Goal: Check status: Check status

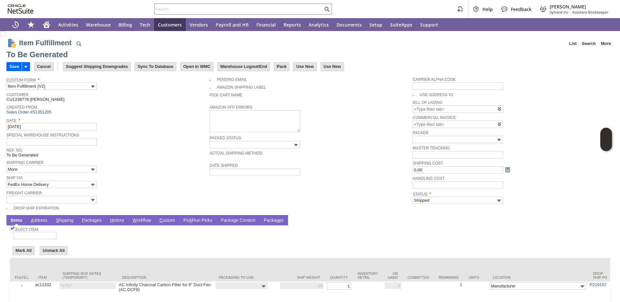
click at [95, 220] on link "P ackages" at bounding box center [91, 220] width 23 height 6
click at [90, 221] on link "P ackages" at bounding box center [91, 220] width 23 height 6
type input "0.00"
type input "Add"
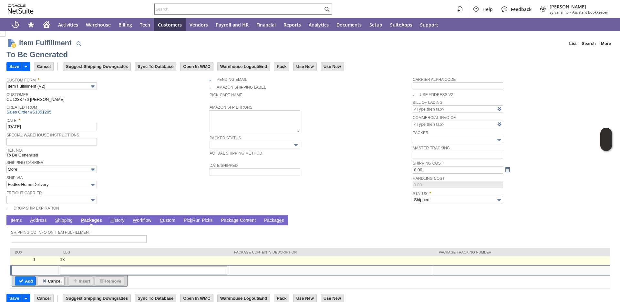
click at [453, 256] on td at bounding box center [522, 260] width 176 height 9
type input "OK"
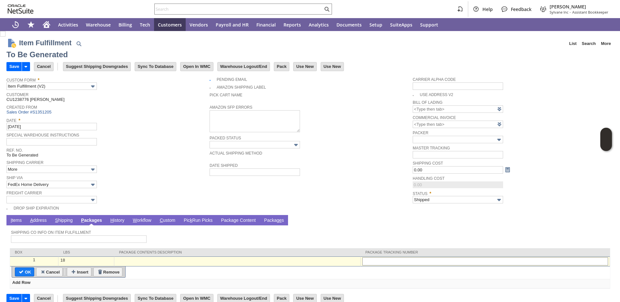
type input "1Z856Y6R0394346957"
type input "Add"
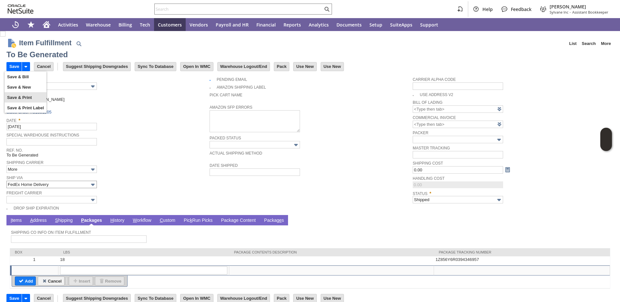
drag, startPoint x: 63, startPoint y: 188, endPoint x: 62, endPoint y: 184, distance: 4.0
click at [63, 188] on td "Ship Via FedEx Home Delivery" at bounding box center [107, 180] width 203 height 15
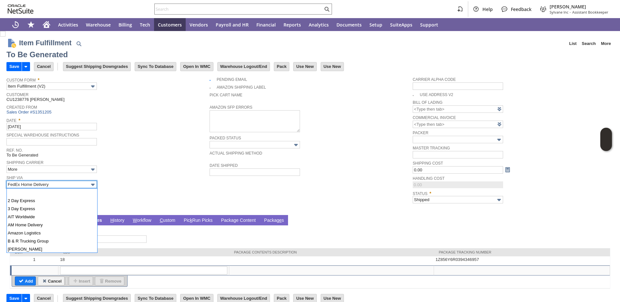
click at [62, 184] on input "FedEx Home Delivery" at bounding box center [51, 183] width 90 height 7
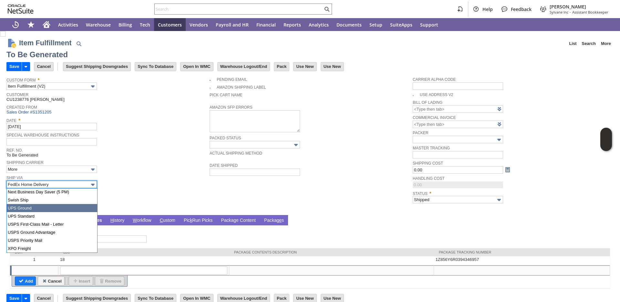
type input "UPS Ground"
type input "Add"
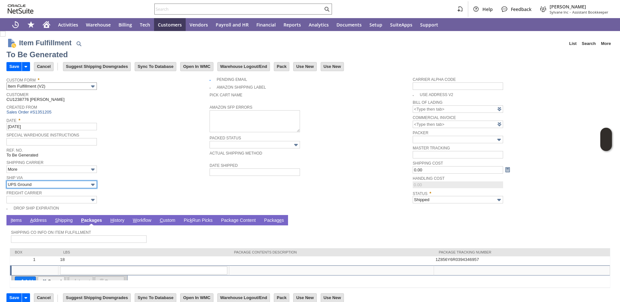
type input "18"
type input "OK"
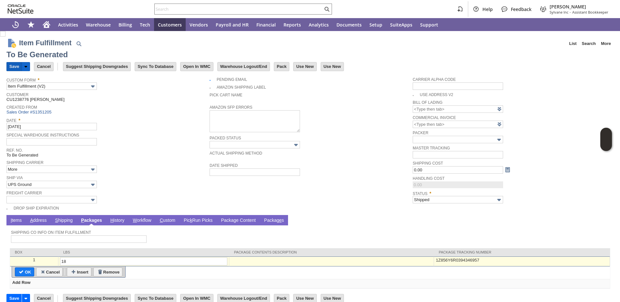
click at [16, 65] on input "Save" at bounding box center [14, 66] width 15 height 8
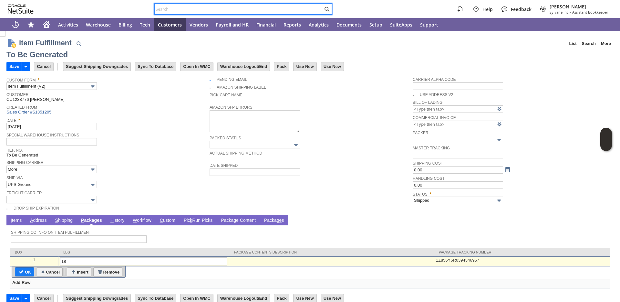
click at [197, 8] on input "text" at bounding box center [239, 9] width 168 height 8
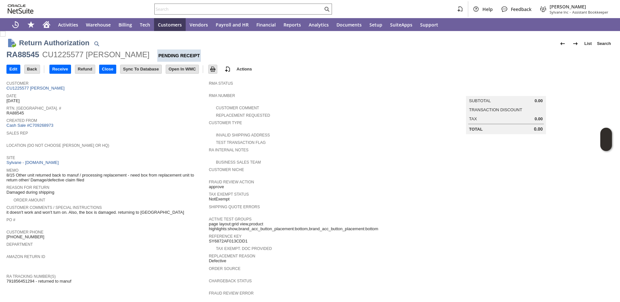
click at [19, 111] on span "RA88545" at bounding box center [14, 112] width 17 height 5
copy span "RA88545"
click at [206, 9] on input "text" at bounding box center [239, 9] width 168 height 8
paste input "P217591"
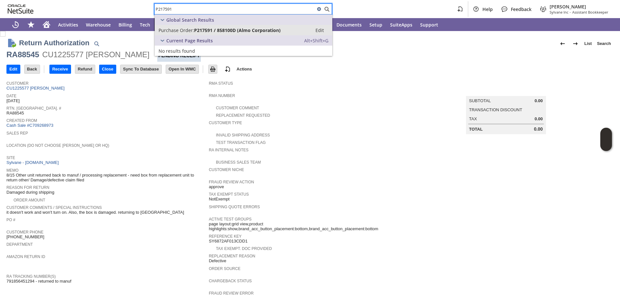
type input "P217591"
click at [194, 31] on span "P217591 / 858100D (Almo Corporation)" at bounding box center [237, 30] width 87 height 6
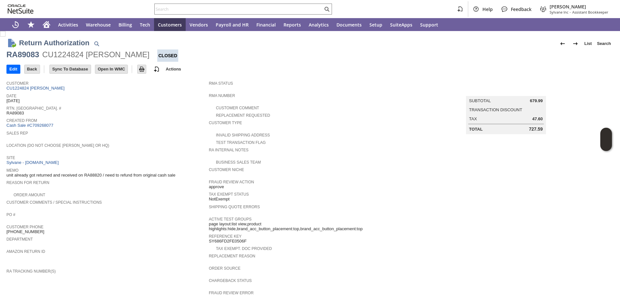
click at [147, 188] on div "Reason For Return" at bounding box center [105, 184] width 199 height 12
click at [10, 114] on span "RA88646" at bounding box center [14, 112] width 17 height 5
copy span "RA88646"
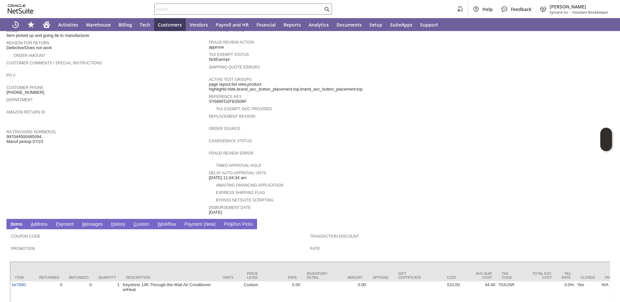
scroll to position [182, 0]
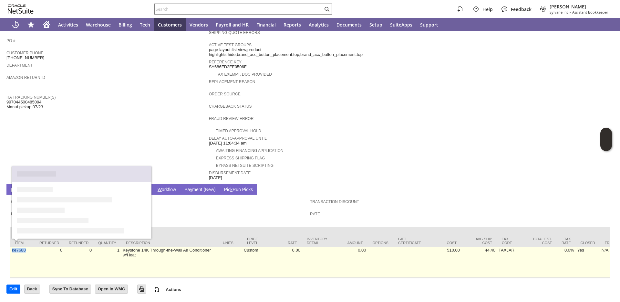
copy link "ke7680"
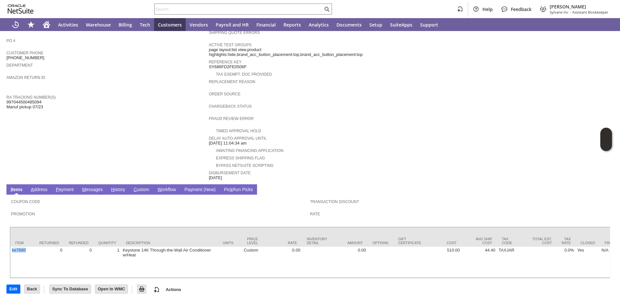
click at [127, 105] on td "Customer CU1224824 Don Adams Date 7/24/2025 Rtn. Auth. # RA88646 Created From C…" at bounding box center [107, 41] width 202 height 277
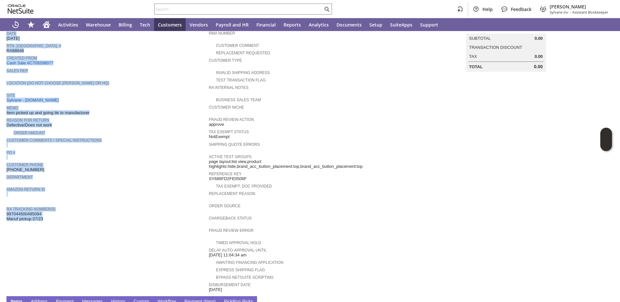
scroll to position [0, 0]
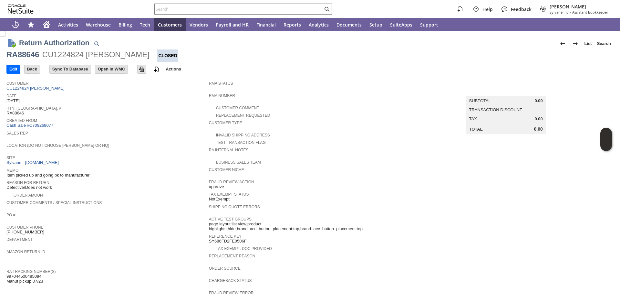
click at [20, 114] on span "RA88646" at bounding box center [14, 112] width 17 height 5
copy span "RA88646"
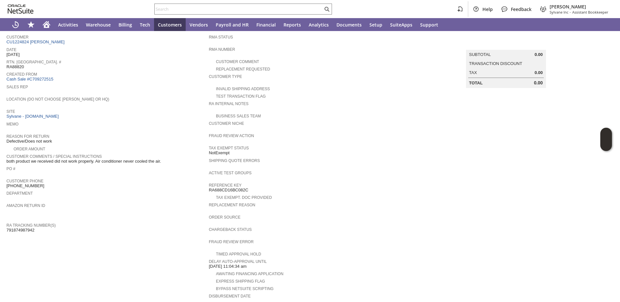
scroll to position [177, 0]
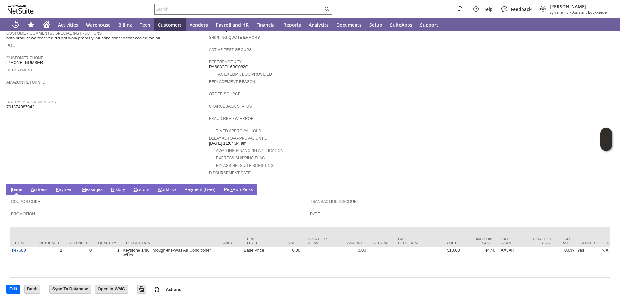
click at [117, 187] on link "H istory" at bounding box center [117, 190] width 17 height 6
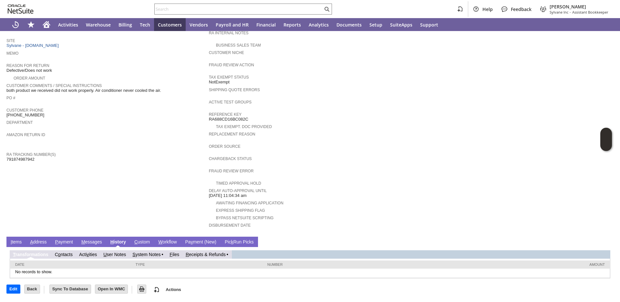
scroll to position [0, 0]
click at [193, 254] on link "R eceipts & Refunds" at bounding box center [206, 253] width 40 height 5
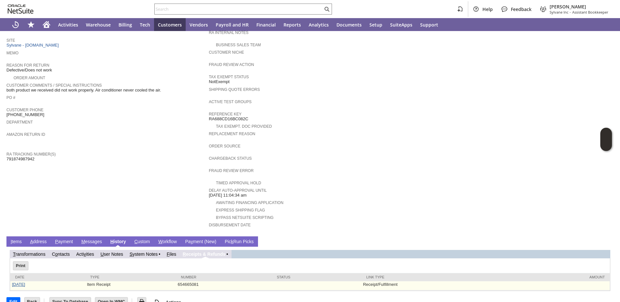
click at [22, 283] on link "[DATE]" at bounding box center [18, 284] width 13 height 5
